Goal: Information Seeking & Learning: Learn about a topic

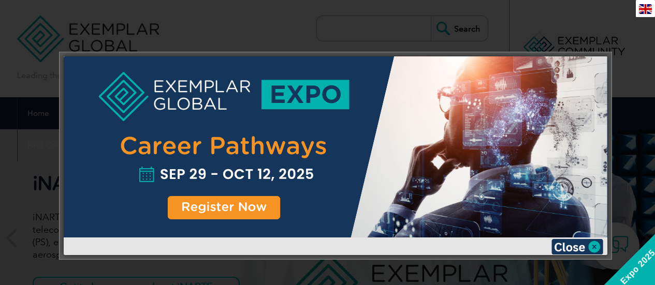
scroll to position [40, 0]
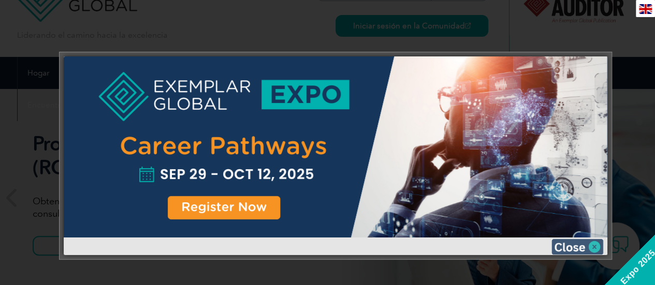
click at [574, 247] on img at bounding box center [577, 247] width 52 height 16
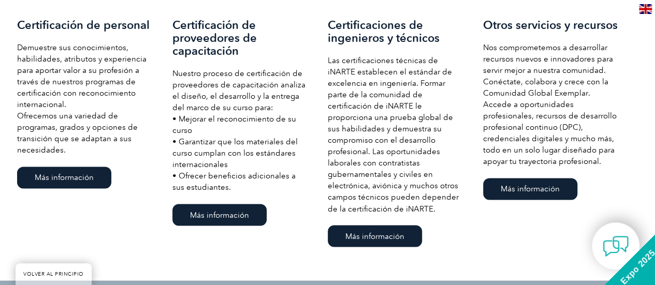
scroll to position [783, 0]
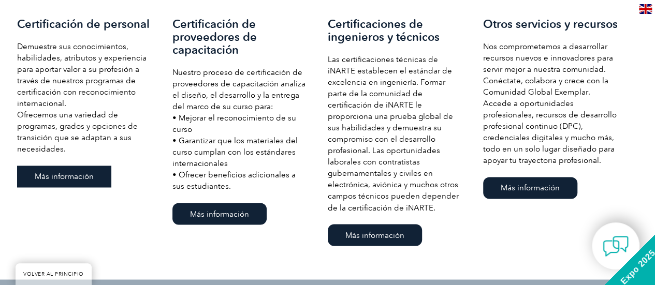
click at [84, 176] on font "Más información" at bounding box center [64, 176] width 59 height 9
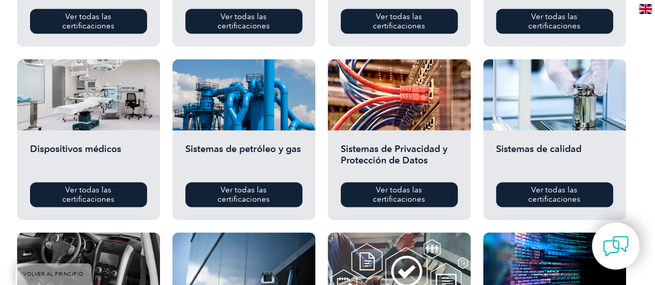
scroll to position [680, 0]
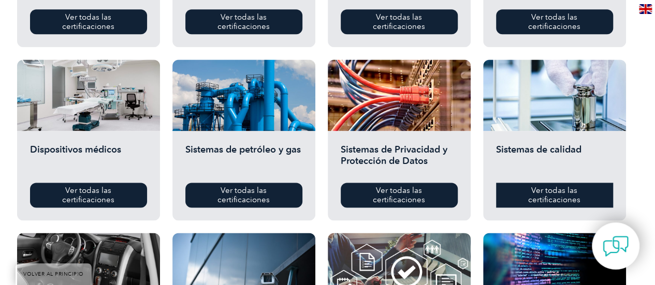
click at [546, 186] on font "Ver todas las certificaciones" at bounding box center [554, 195] width 52 height 19
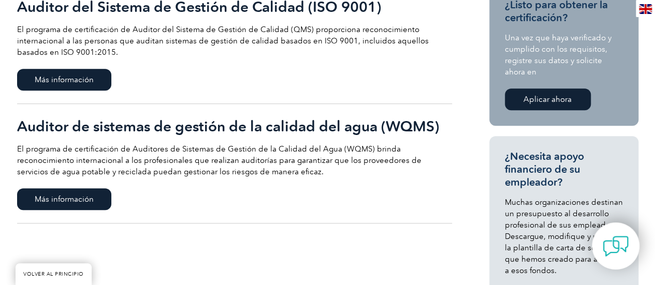
scroll to position [277, 0]
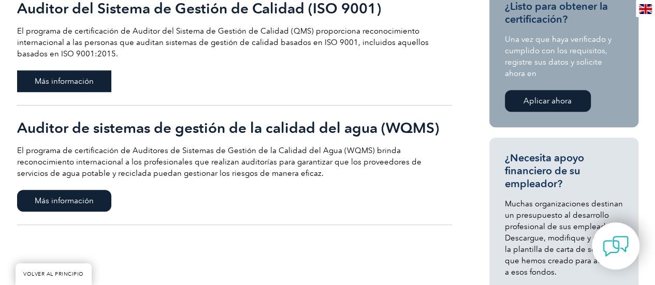
click at [80, 84] on font "Más información" at bounding box center [64, 81] width 59 height 9
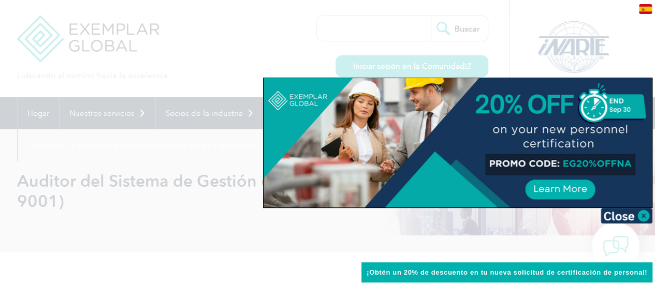
click at [562, 188] on div at bounding box center [457, 142] width 388 height 129
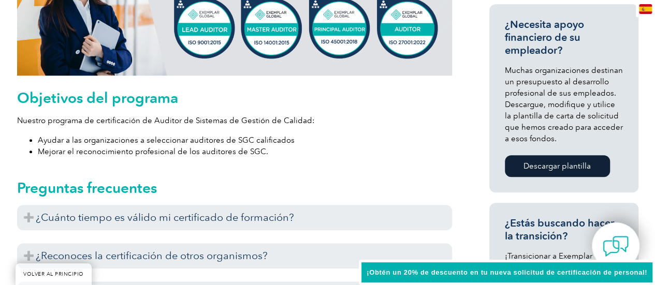
scroll to position [569, 0]
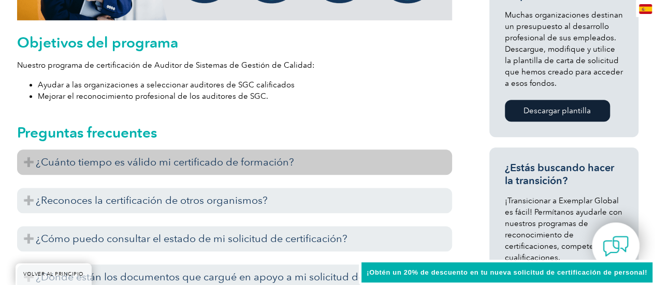
click at [194, 157] on font "¿Cuánto tiempo es válido mi certificado de formación?" at bounding box center [165, 162] width 258 height 12
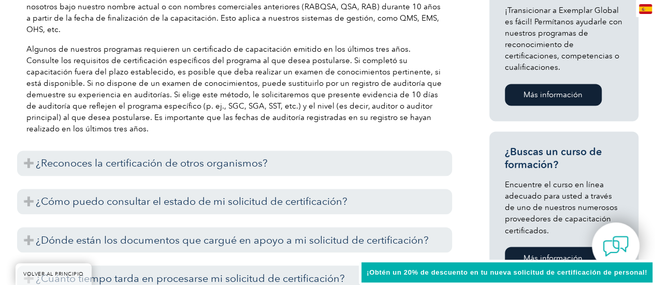
scroll to position [776, 0]
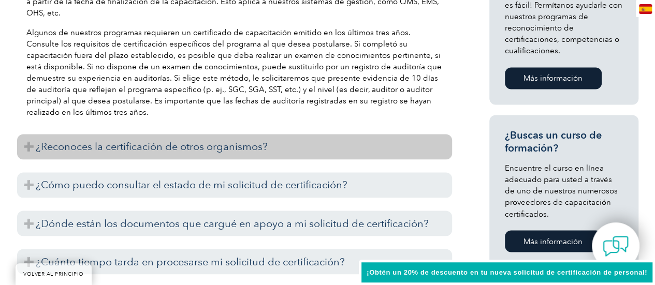
click at [186, 150] on font "¿Reconoces la certificación de otros organismos?" at bounding box center [152, 146] width 232 height 12
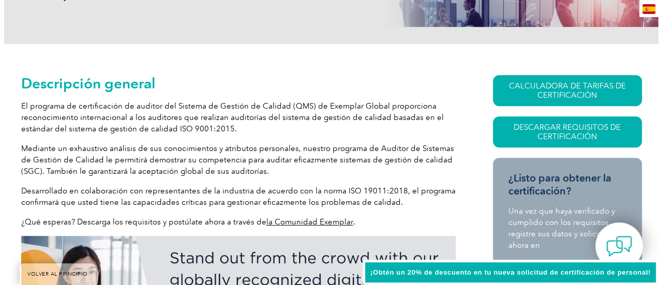
scroll to position [225, 0]
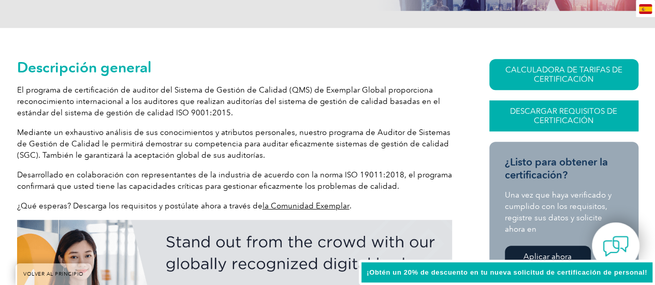
click at [574, 111] on font "Descargar requisitos de certificación" at bounding box center [563, 116] width 107 height 19
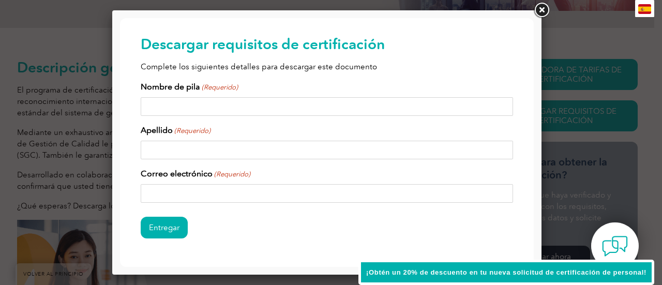
scroll to position [0, 0]
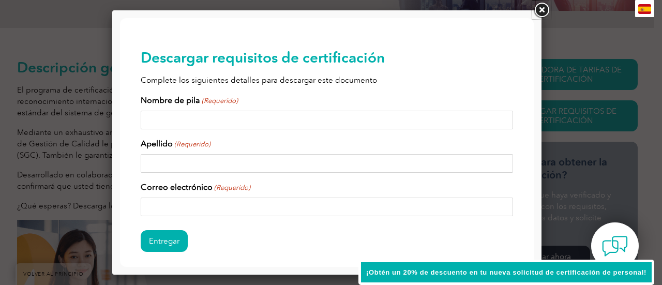
click at [542, 7] on link at bounding box center [542, 10] width 19 height 19
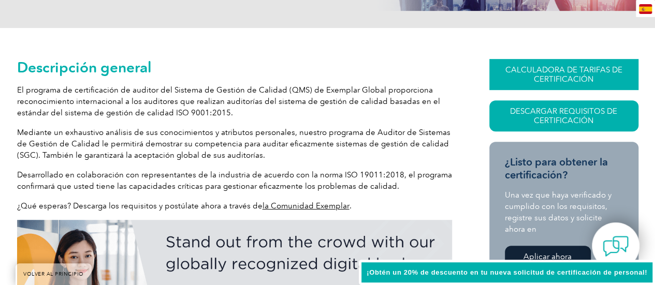
click at [550, 74] on font "CALCULADORA DE TARIFAS DE CERTIFICACIÓN" at bounding box center [563, 74] width 117 height 19
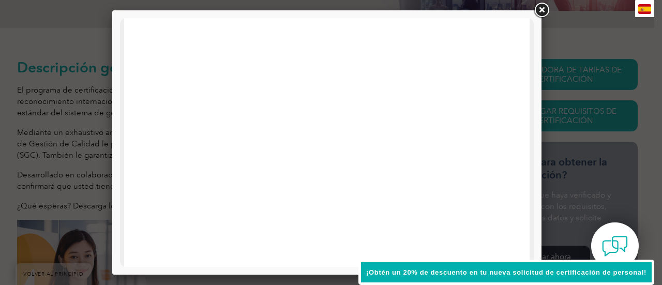
click at [544, 12] on link at bounding box center [542, 10] width 19 height 19
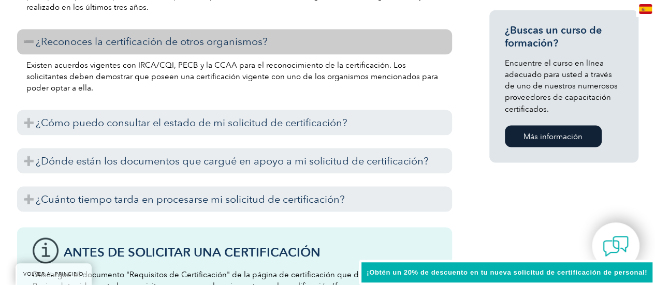
scroll to position [897, 0]
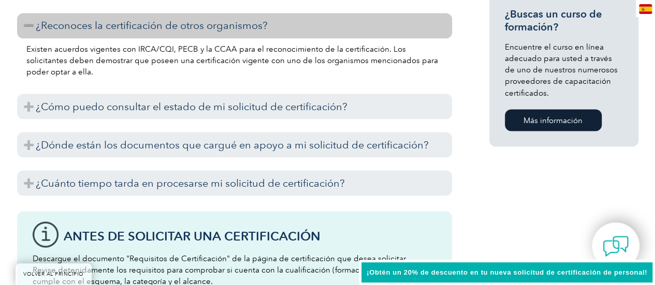
click at [565, 119] on font "Más información" at bounding box center [552, 119] width 59 height 9
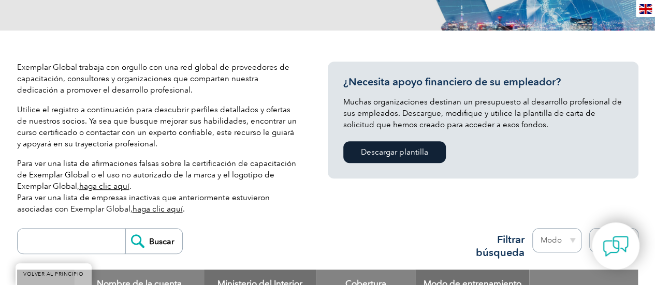
scroll to position [259, 0]
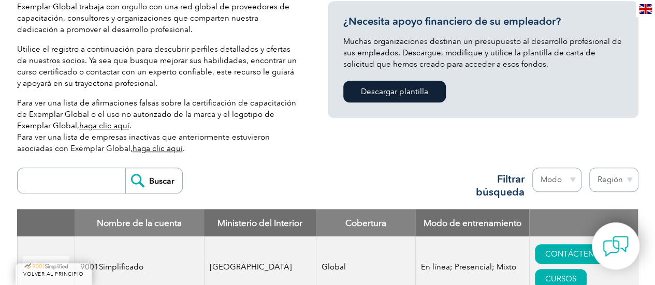
click at [173, 146] on font "haga clic aquí" at bounding box center [157, 148] width 50 height 9
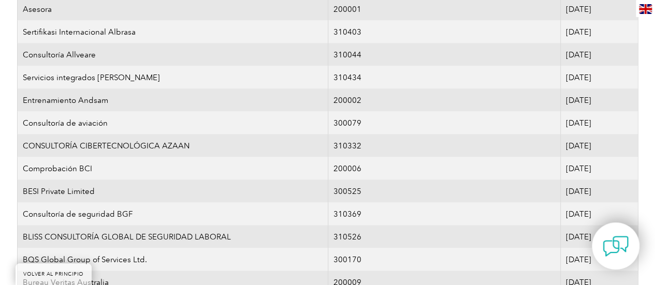
scroll to position [621, 0]
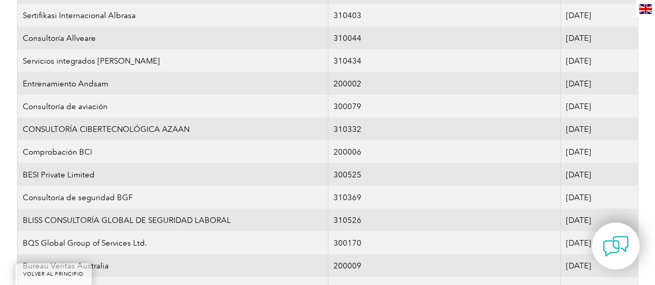
click at [642, 9] on img at bounding box center [645, 9] width 13 height 10
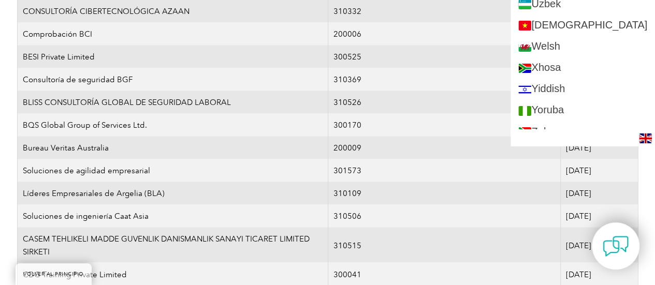
scroll to position [776, 0]
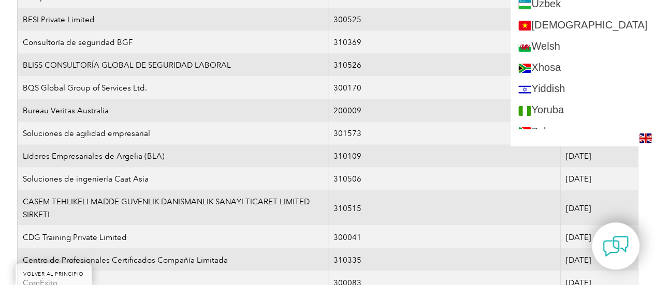
click at [160, 105] on td "Bureau Veritas Australia" at bounding box center [172, 110] width 311 height 23
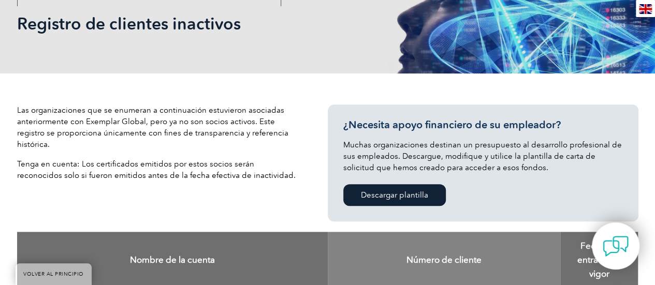
scroll to position [254, 0]
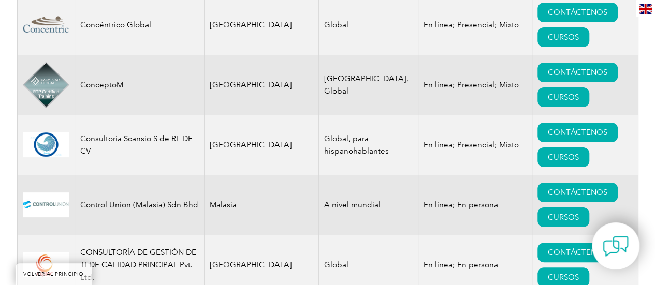
scroll to position [3985, 0]
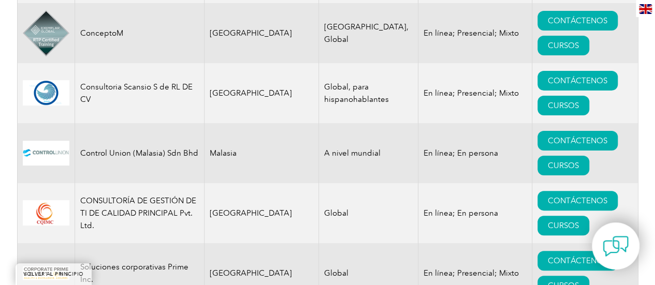
click at [87, 104] on font "Consultoria Scansio S de RL DE CV" at bounding box center [136, 93] width 112 height 22
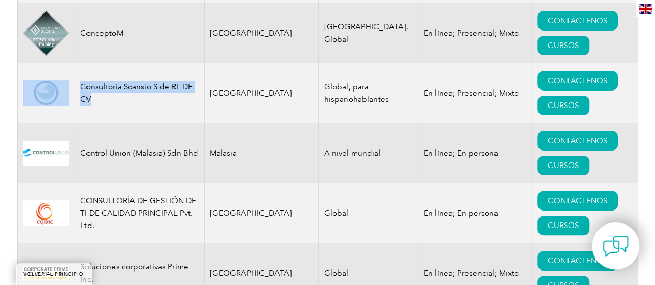
drag, startPoint x: 101, startPoint y: 128, endPoint x: 78, endPoint y: 112, distance: 27.9
click at [75, 113] on td "Consultoria Scansio S de RL DE CV" at bounding box center [139, 93] width 129 height 60
copy font "Consultoria Scansio S de RL DE CV"
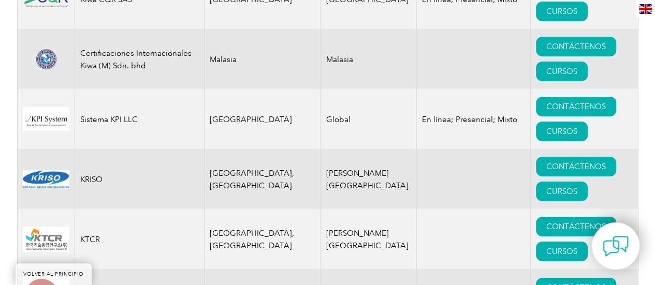
scroll to position [9624, 0]
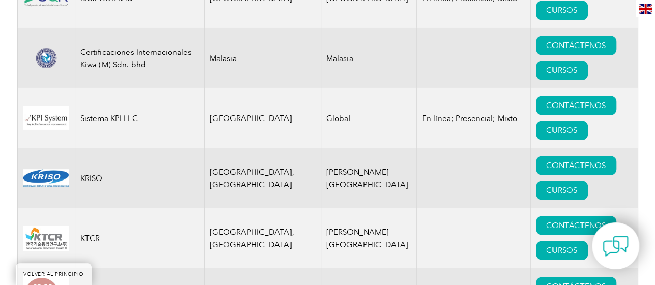
click at [326, 168] on font "[PERSON_NAME][GEOGRAPHIC_DATA]" at bounding box center [367, 179] width 82 height 22
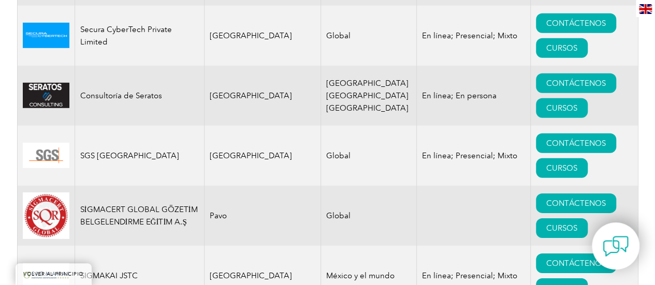
scroll to position [15278, 0]
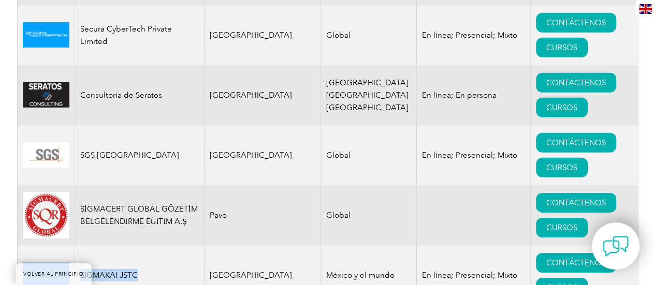
drag, startPoint x: 112, startPoint y: 154, endPoint x: 90, endPoint y: 154, distance: 21.7
click at [70, 245] on tr "SIGMAKAI JSTC México México y el mundo En línea; Presencial; Mixto CONTÁCTENOS …" at bounding box center [327, 275] width 621 height 60
copy tr "SIGMAKAI JSTC"
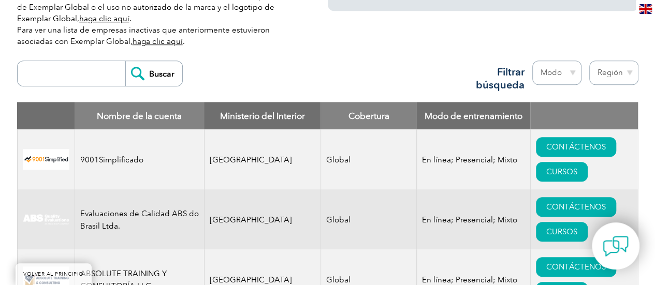
scroll to position [414, 0]
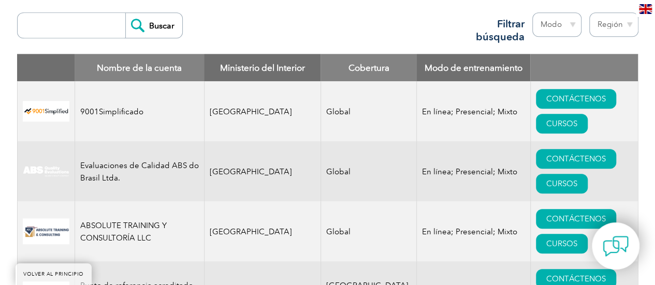
click at [561, 27] on select "Modo En línea En persona Mezclado" at bounding box center [556, 24] width 49 height 24
click at [598, 28] on select "Región Australia Baréin Bangladés Brasil Canadá Colombia República Dominicana E…" at bounding box center [613, 24] width 49 height 24
select select "[GEOGRAPHIC_DATA]"
click at [589, 12] on select "Región Australia Baréin Bangladés Brasil Canadá Colombia República Dominicana E…" at bounding box center [613, 24] width 49 height 24
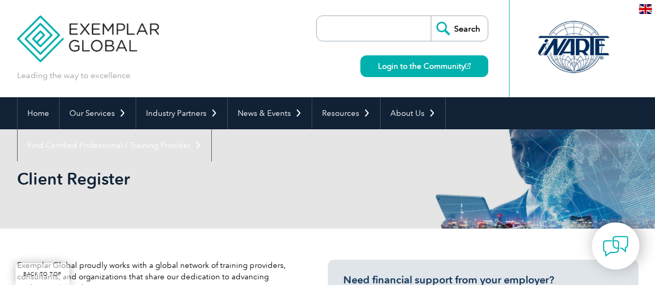
select select "[GEOGRAPHIC_DATA]"
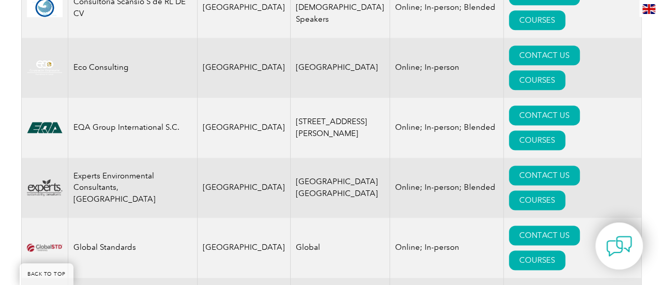
scroll to position [572, 0]
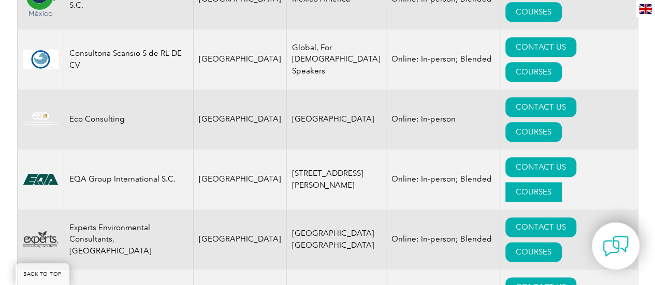
click at [562, 182] on link "COURSES" at bounding box center [533, 192] width 56 height 20
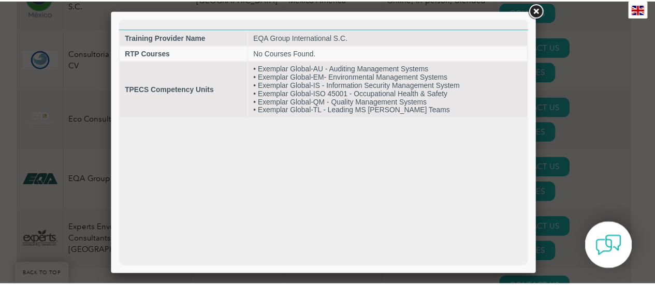
scroll to position [0, 0]
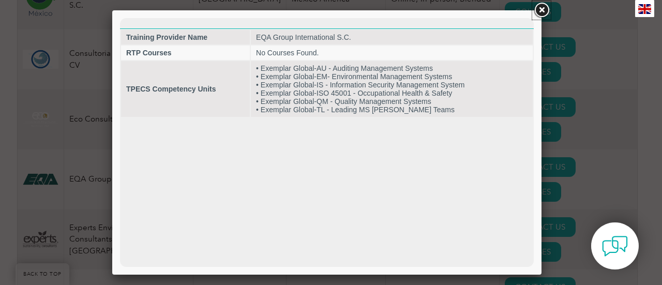
click at [542, 7] on link at bounding box center [542, 10] width 19 height 19
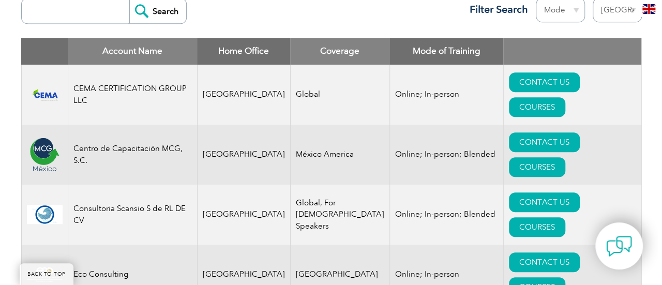
scroll to position [365, 0]
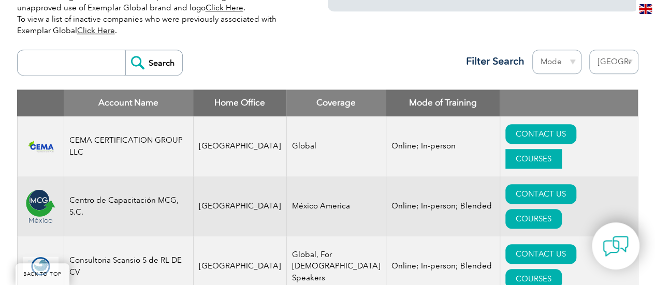
click at [558, 149] on link "COURSES" at bounding box center [533, 159] width 56 height 20
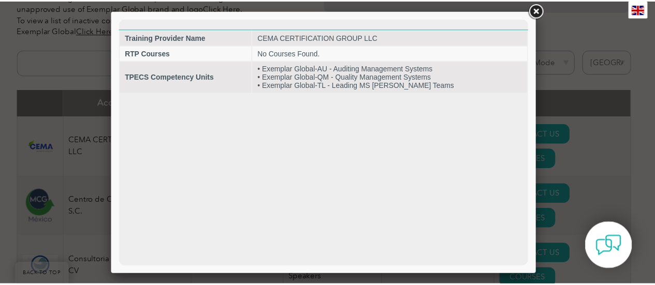
scroll to position [0, 0]
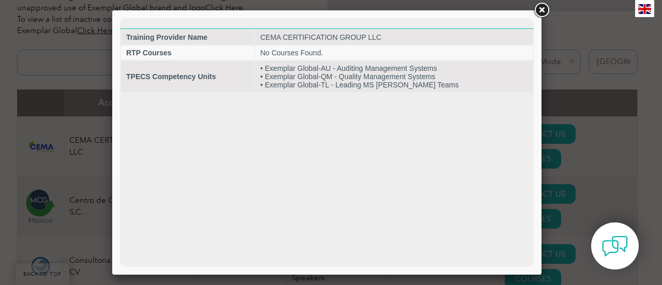
click at [542, 9] on link at bounding box center [542, 10] width 19 height 19
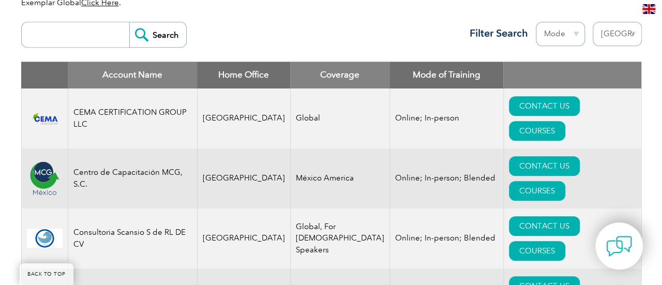
scroll to position [417, 0]
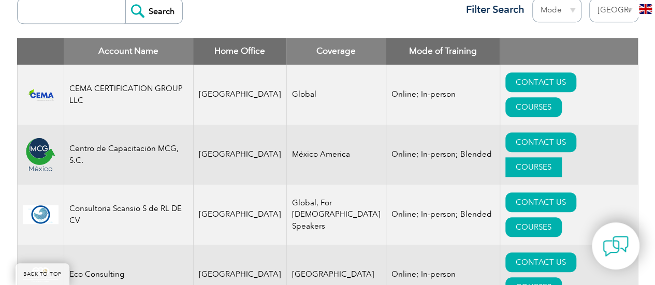
click at [555, 157] on link "COURSES" at bounding box center [533, 167] width 56 height 20
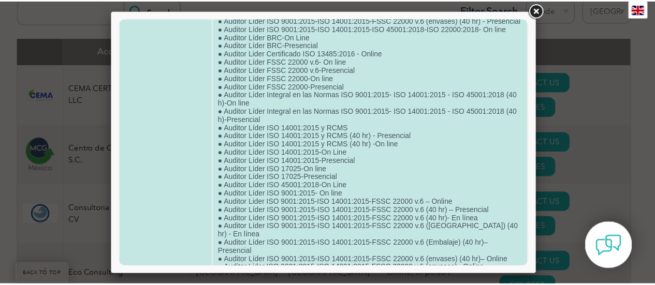
scroll to position [0, 0]
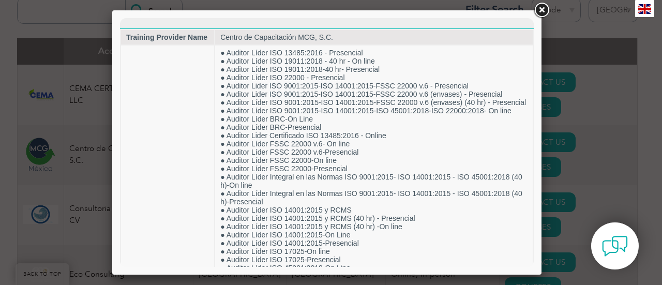
click at [541, 11] on link at bounding box center [542, 10] width 19 height 19
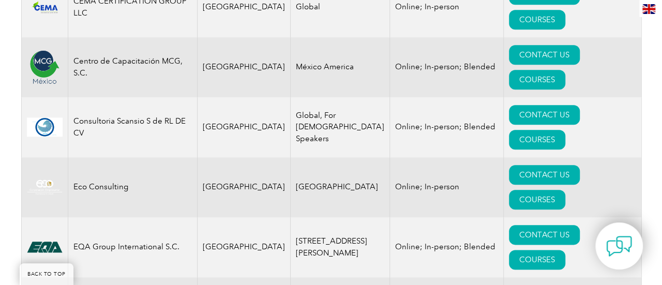
scroll to position [521, 0]
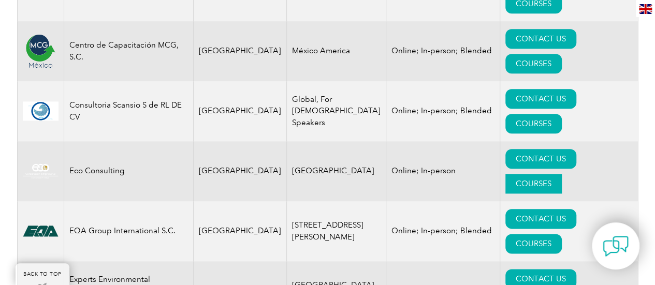
click at [562, 174] on link "COURSES" at bounding box center [533, 184] width 56 height 20
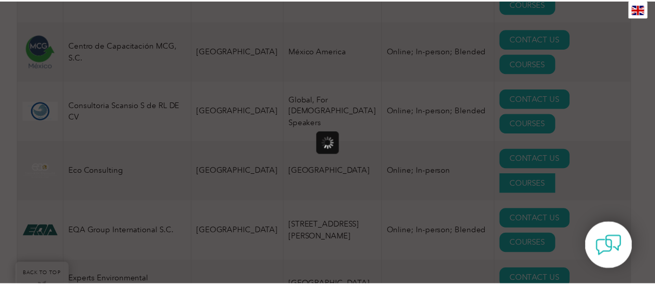
scroll to position [0, 0]
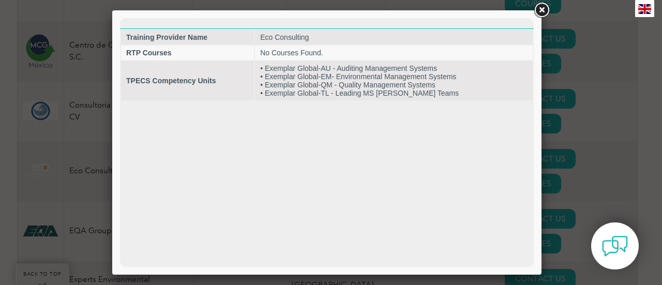
click at [550, 11] on link at bounding box center [542, 10] width 19 height 19
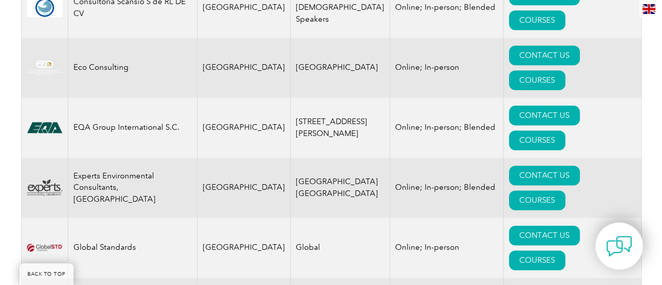
scroll to position [676, 0]
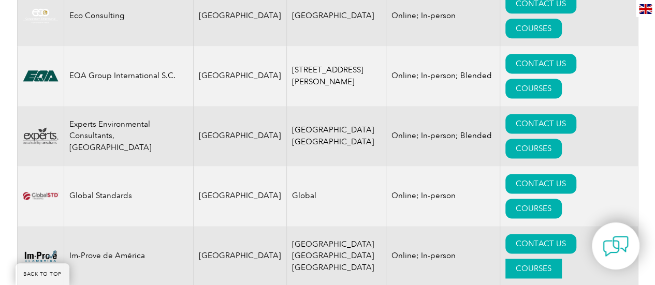
click at [562, 259] on link "COURSES" at bounding box center [533, 269] width 56 height 20
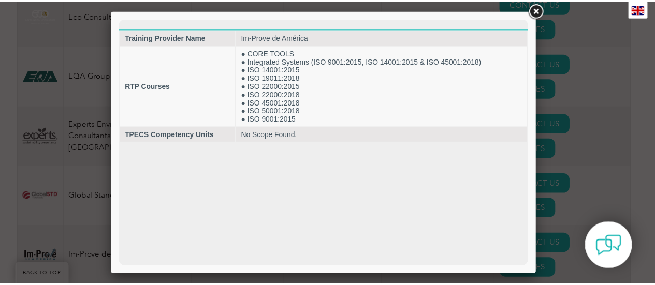
scroll to position [0, 0]
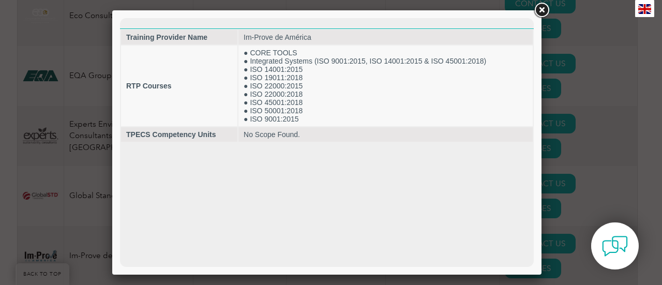
click at [542, 12] on link at bounding box center [542, 10] width 19 height 19
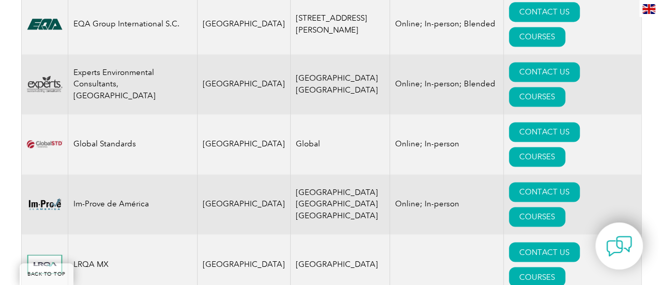
scroll to position [779, 0]
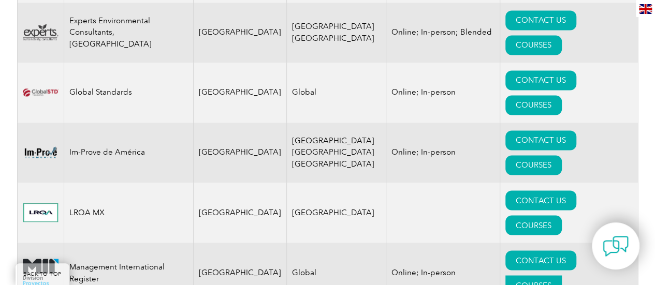
click at [553, 275] on link "COURSES" at bounding box center [533, 285] width 56 height 20
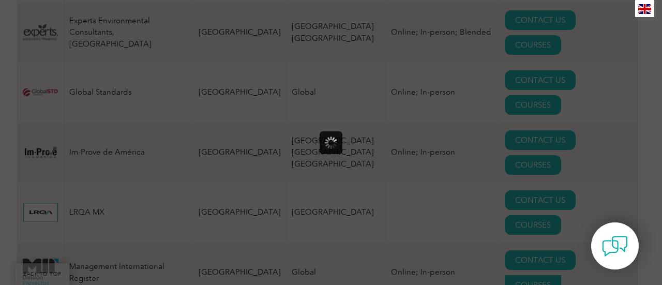
scroll to position [0, 0]
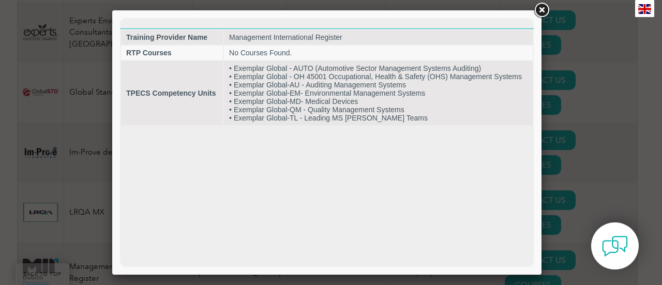
click at [542, 9] on link at bounding box center [542, 10] width 19 height 19
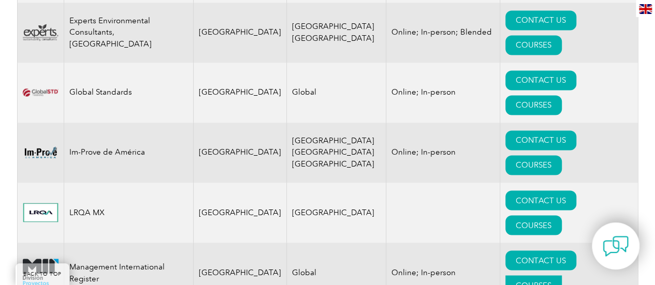
click at [562, 275] on link "COURSES" at bounding box center [533, 285] width 56 height 20
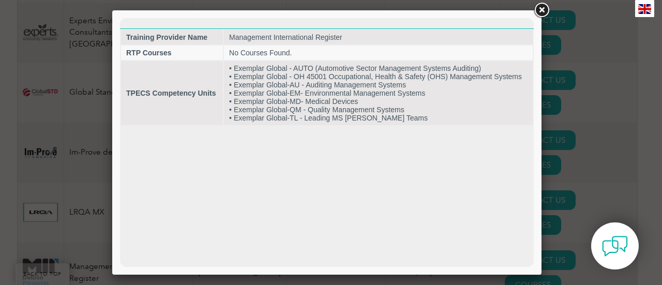
click at [546, 15] on link at bounding box center [542, 10] width 19 height 19
